Goal: Navigation & Orientation: Find specific page/section

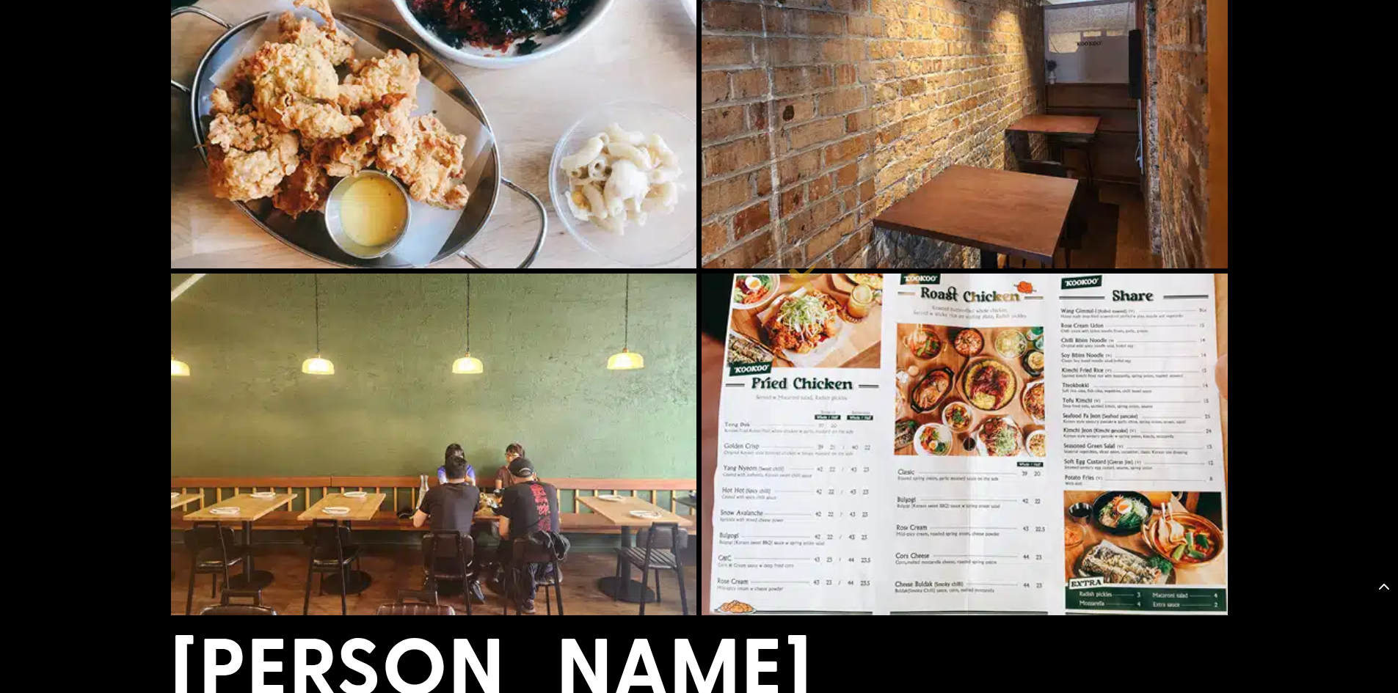
scroll to position [822, 0]
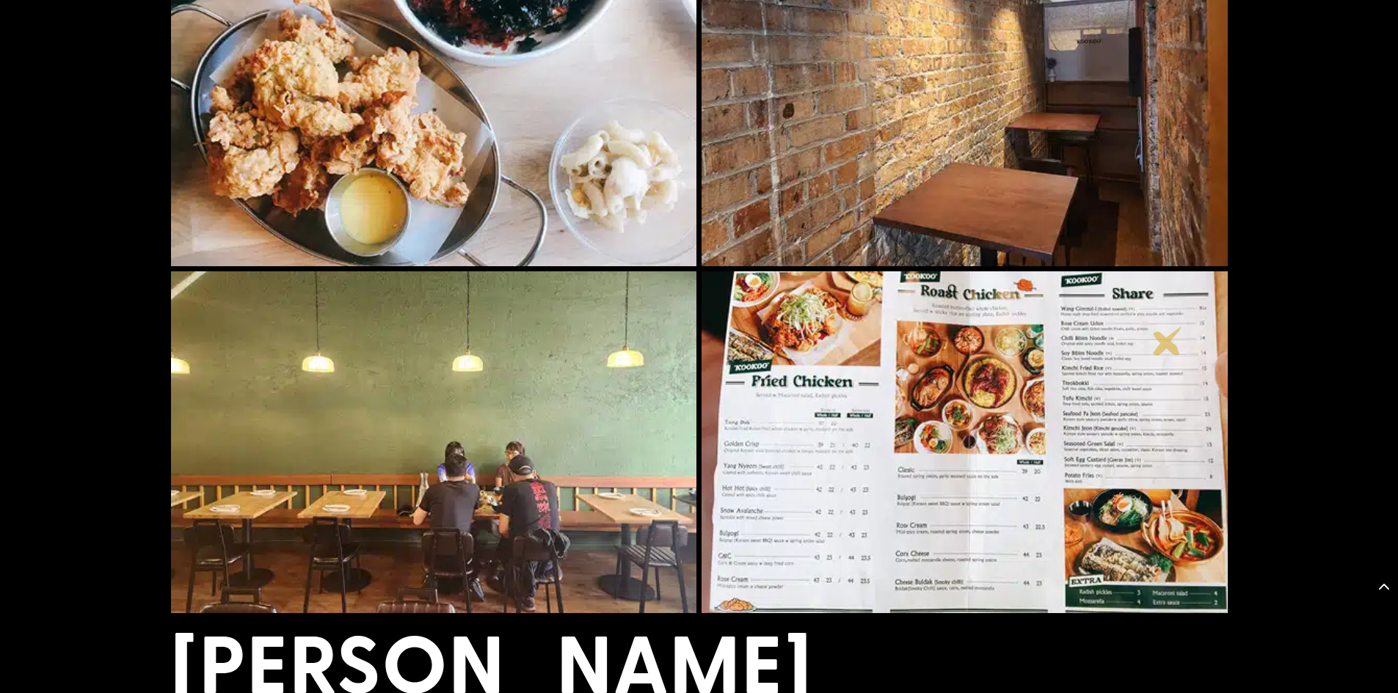
click at [1167, 341] on img at bounding box center [965, 443] width 526 height 342
click at [982, 399] on img at bounding box center [965, 443] width 526 height 342
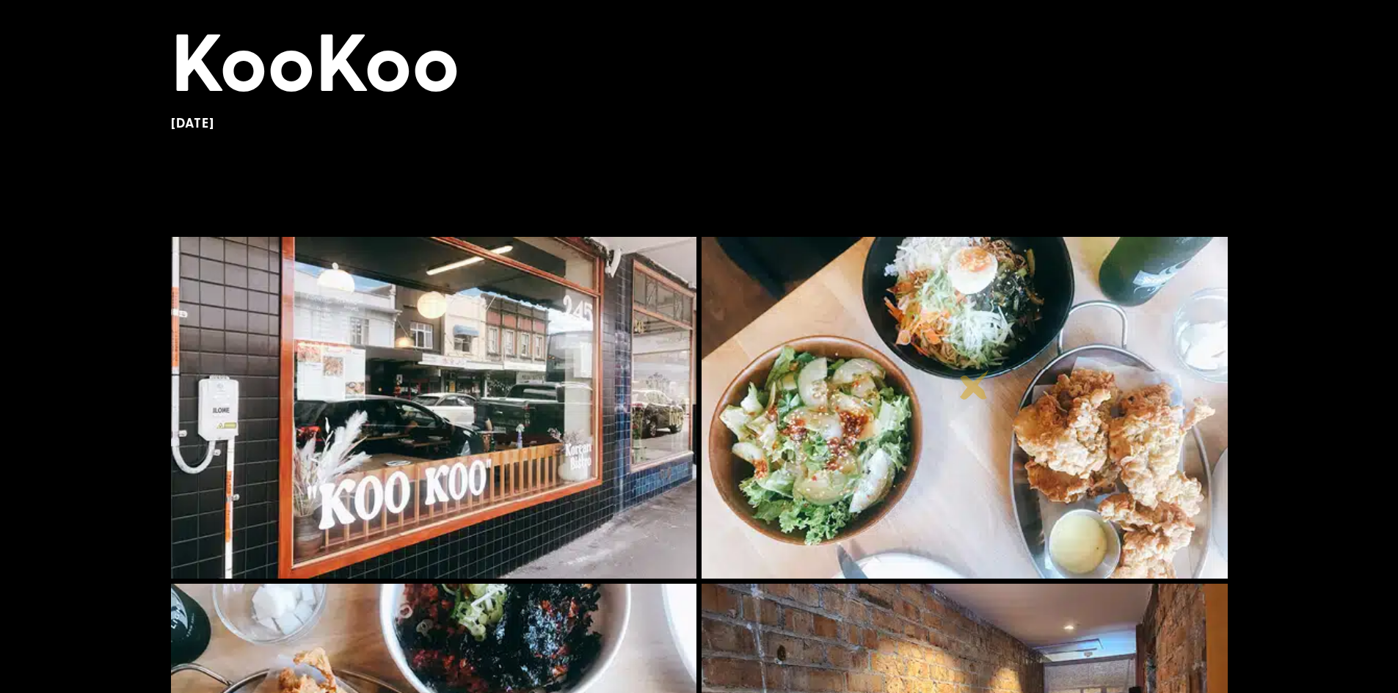
scroll to position [0, 0]
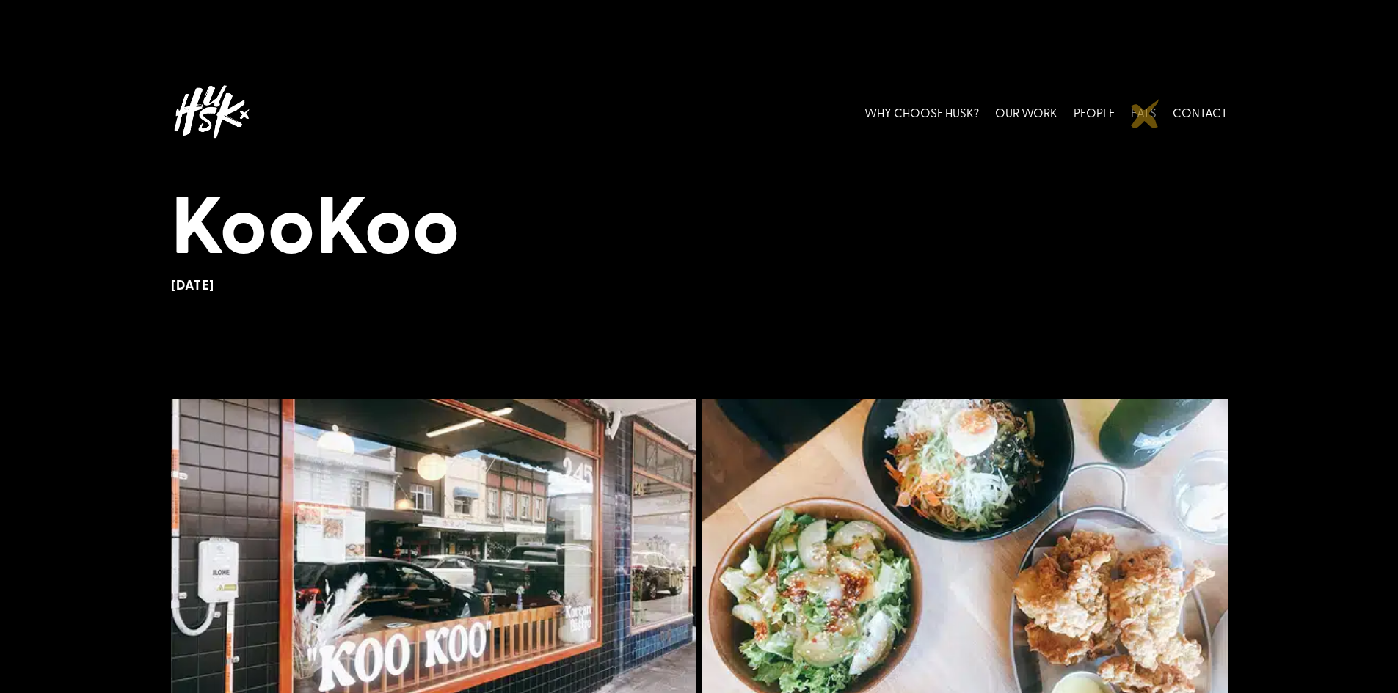
click at [1145, 114] on link "EATS" at bounding box center [1144, 111] width 26 height 65
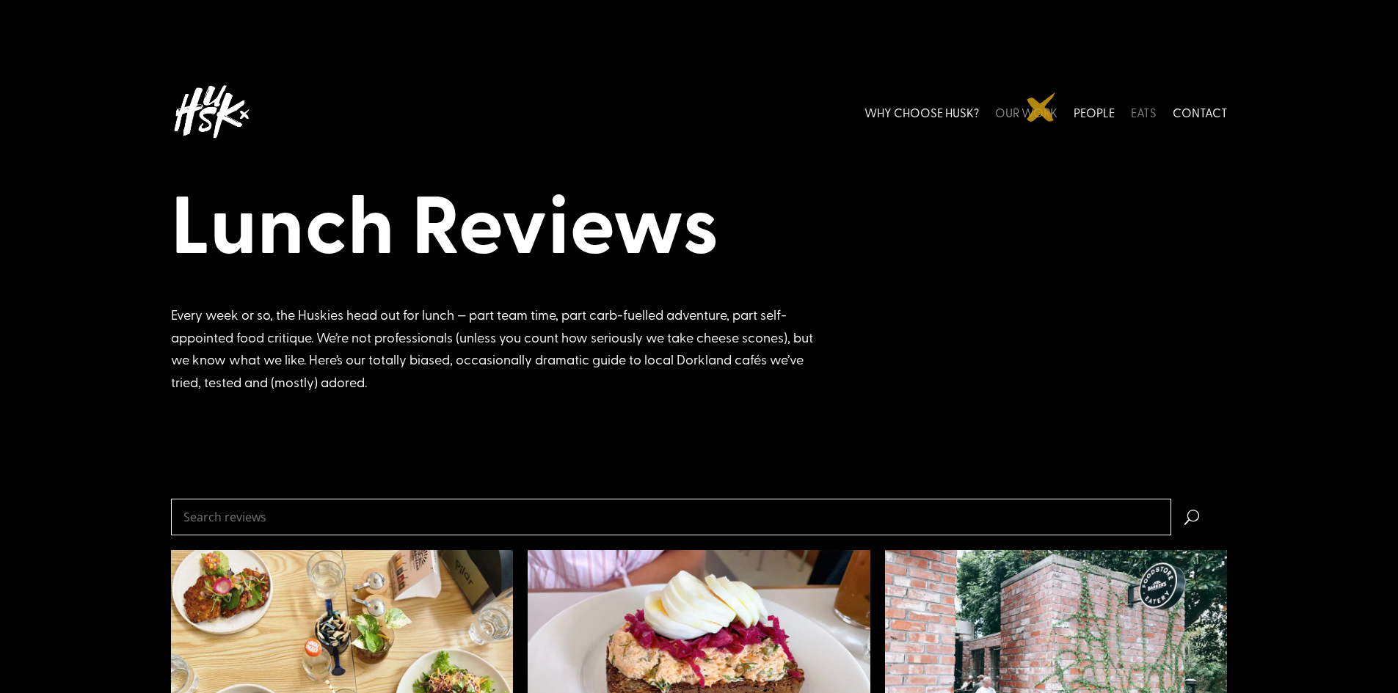
click at [1041, 107] on link "OUR WORK" at bounding box center [1026, 111] width 62 height 65
